Goal: Find specific page/section: Find specific page/section

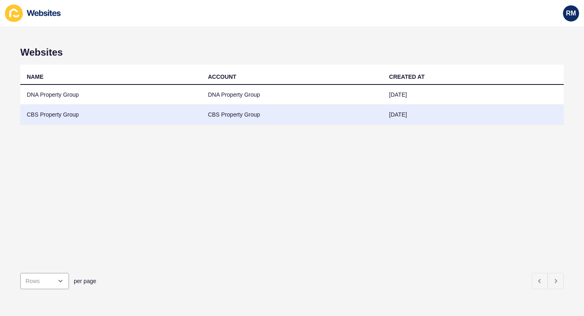
click at [72, 112] on td "CBS Property Group" at bounding box center [110, 115] width 181 height 20
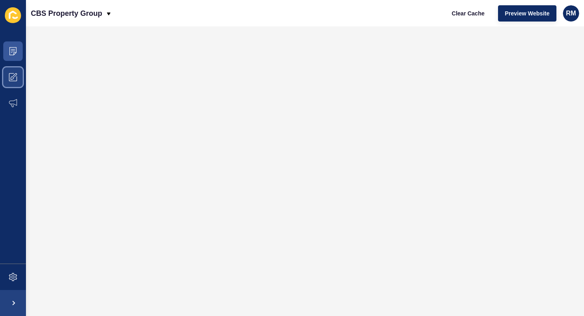
click at [15, 76] on icon at bounding box center [15, 75] width 4 height 4
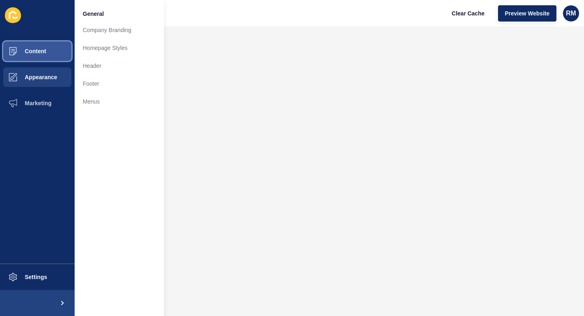
click at [49, 58] on button "Content" at bounding box center [37, 51] width 75 height 26
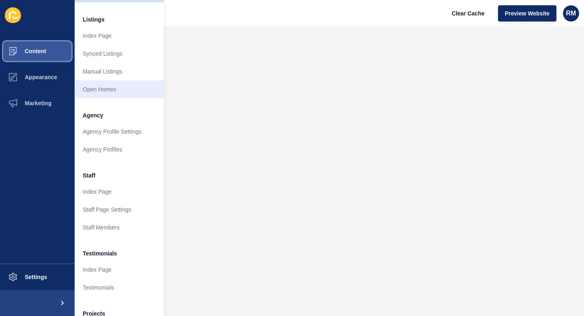
scroll to position [160, 0]
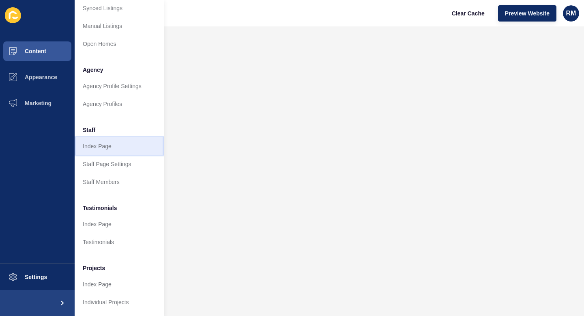
click at [110, 141] on link "Index Page" at bounding box center [119, 146] width 89 height 18
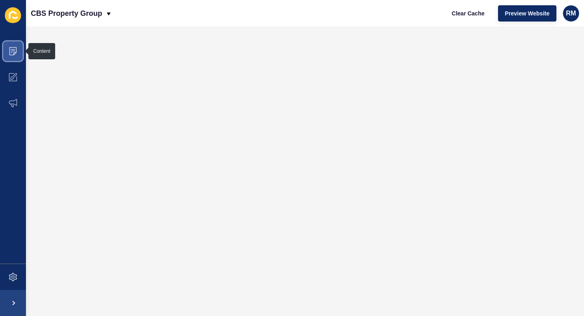
click at [15, 52] on icon at bounding box center [13, 51] width 8 height 8
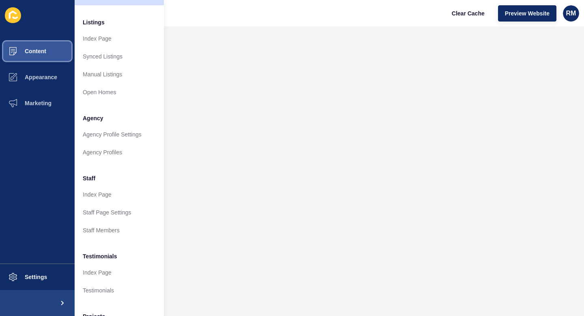
scroll to position [116, 0]
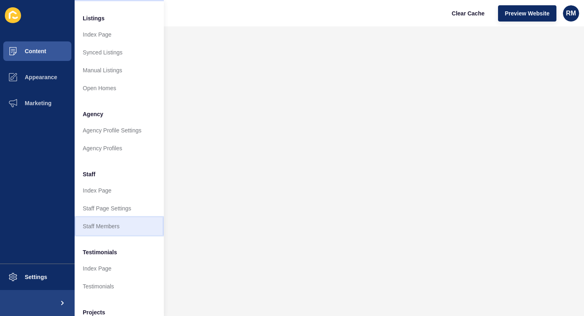
click at [104, 227] on link "Staff Members" at bounding box center [119, 226] width 89 height 18
